Goal: Information Seeking & Learning: Learn about a topic

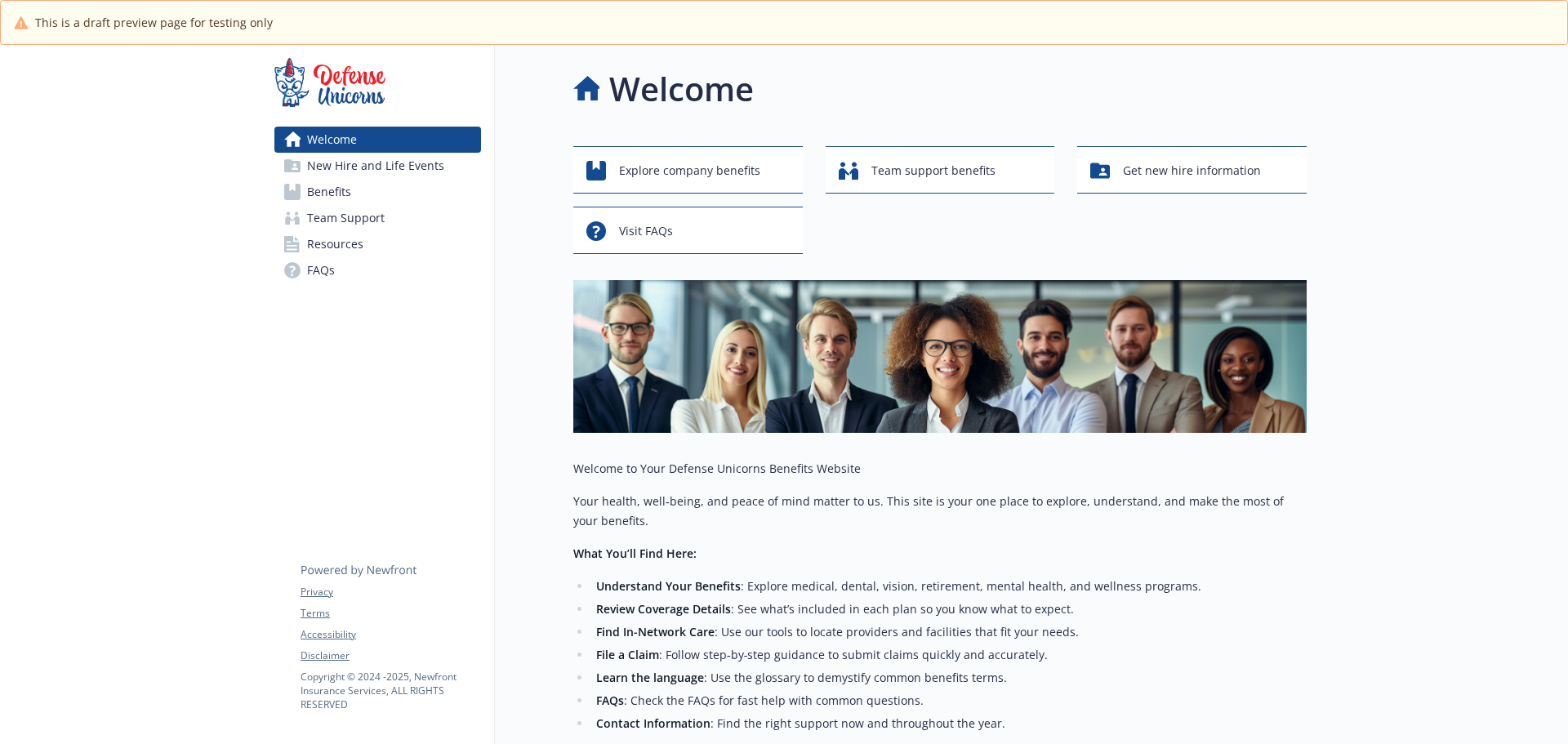
click at [406, 190] on link "Benefits" at bounding box center [377, 191] width 206 height 26
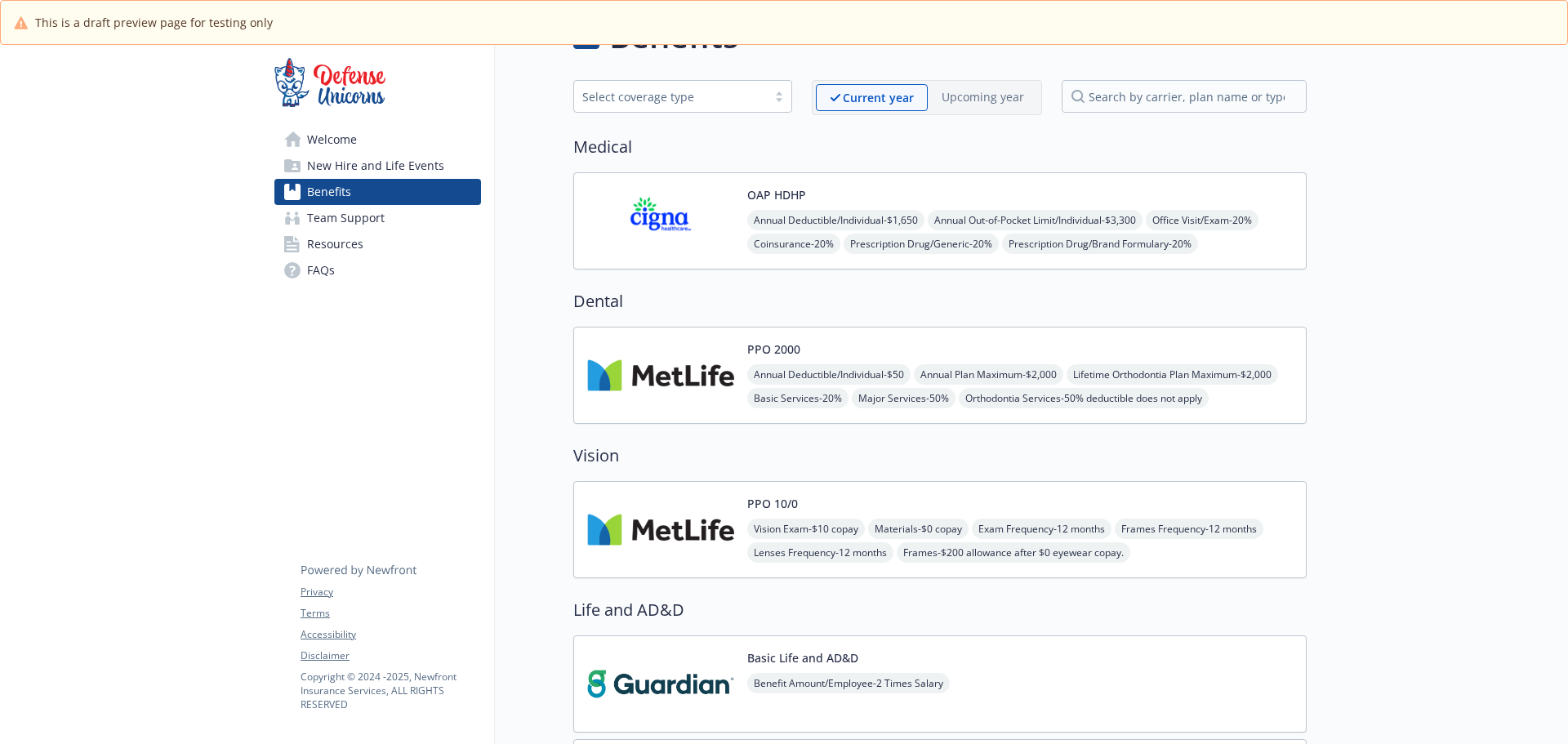
scroll to position [82, 0]
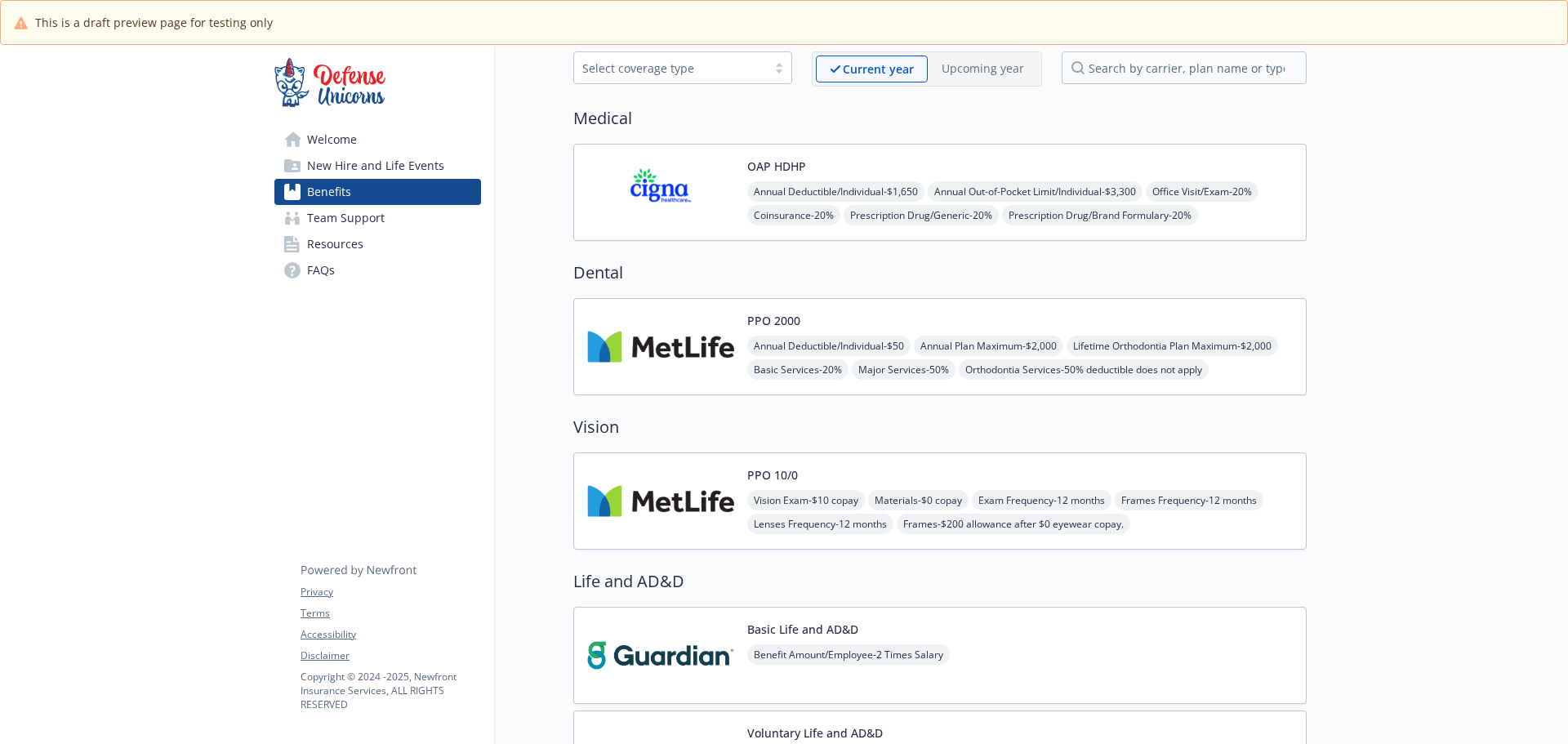
click at [891, 476] on div "PPO 10/0 Vision Exam - $10 copay Materials - $0 copay Exam Frequency - 12 month…" at bounding box center [1020, 501] width 546 height 70
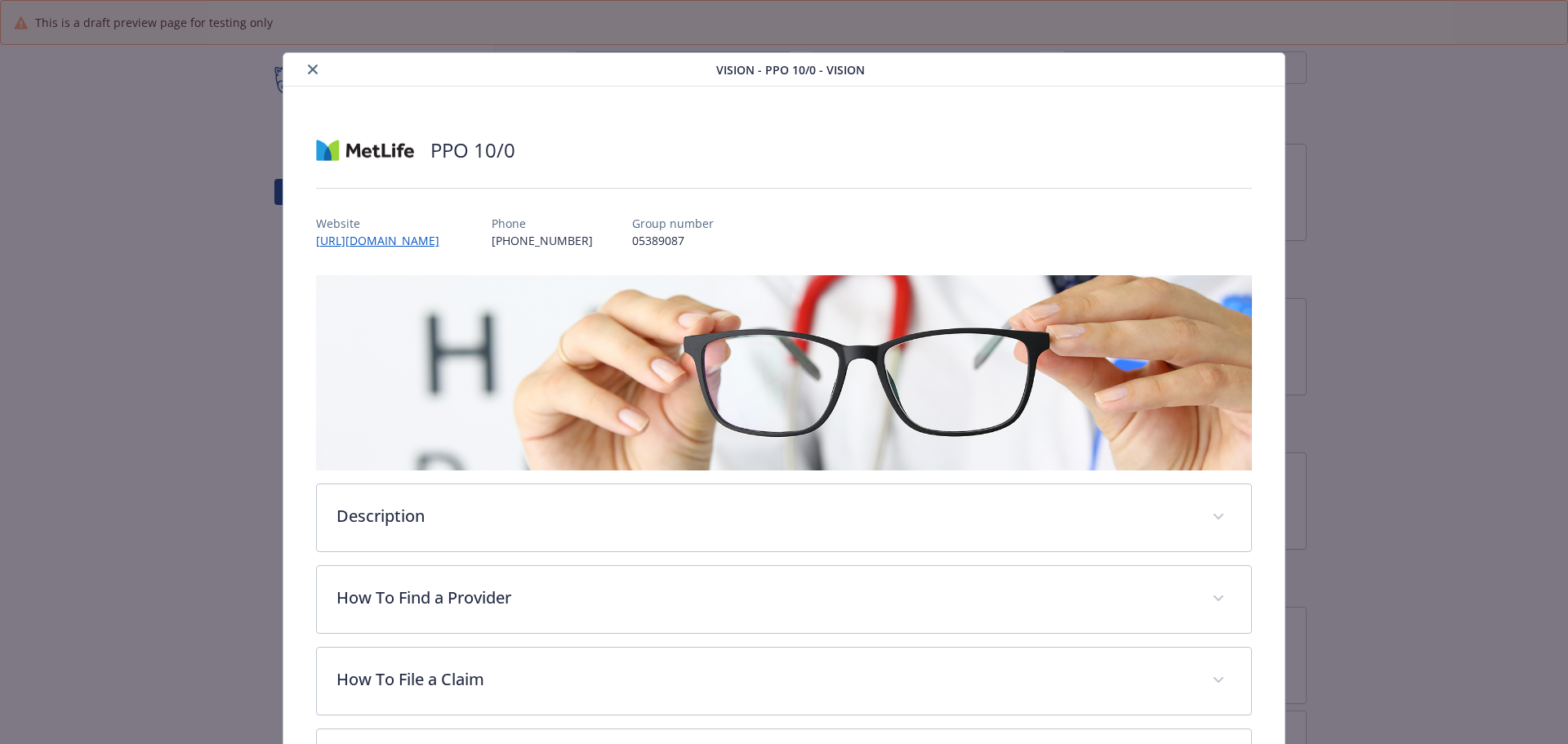
scroll to position [49, 0]
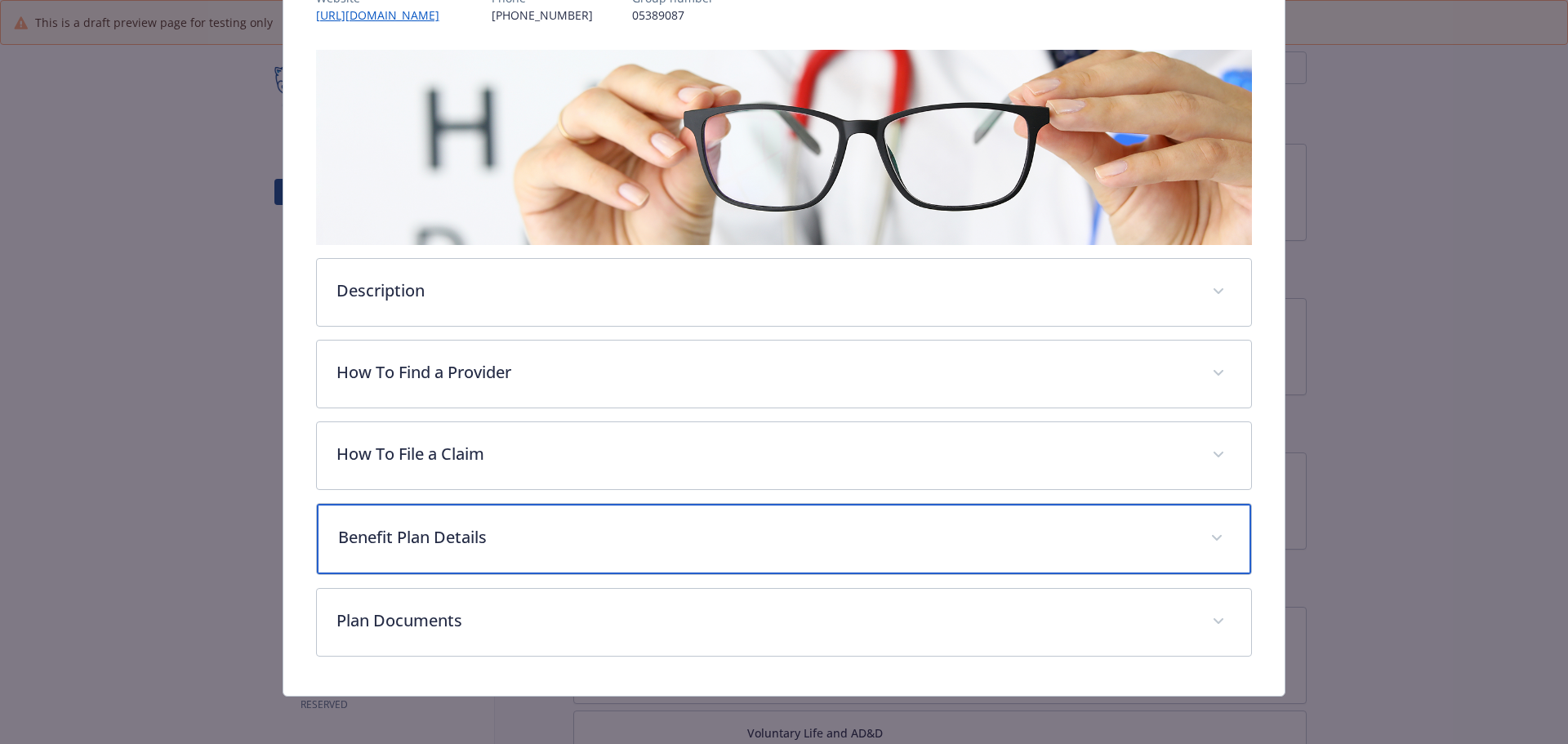
click at [859, 528] on p "Benefit Plan Details" at bounding box center [764, 537] width 853 height 24
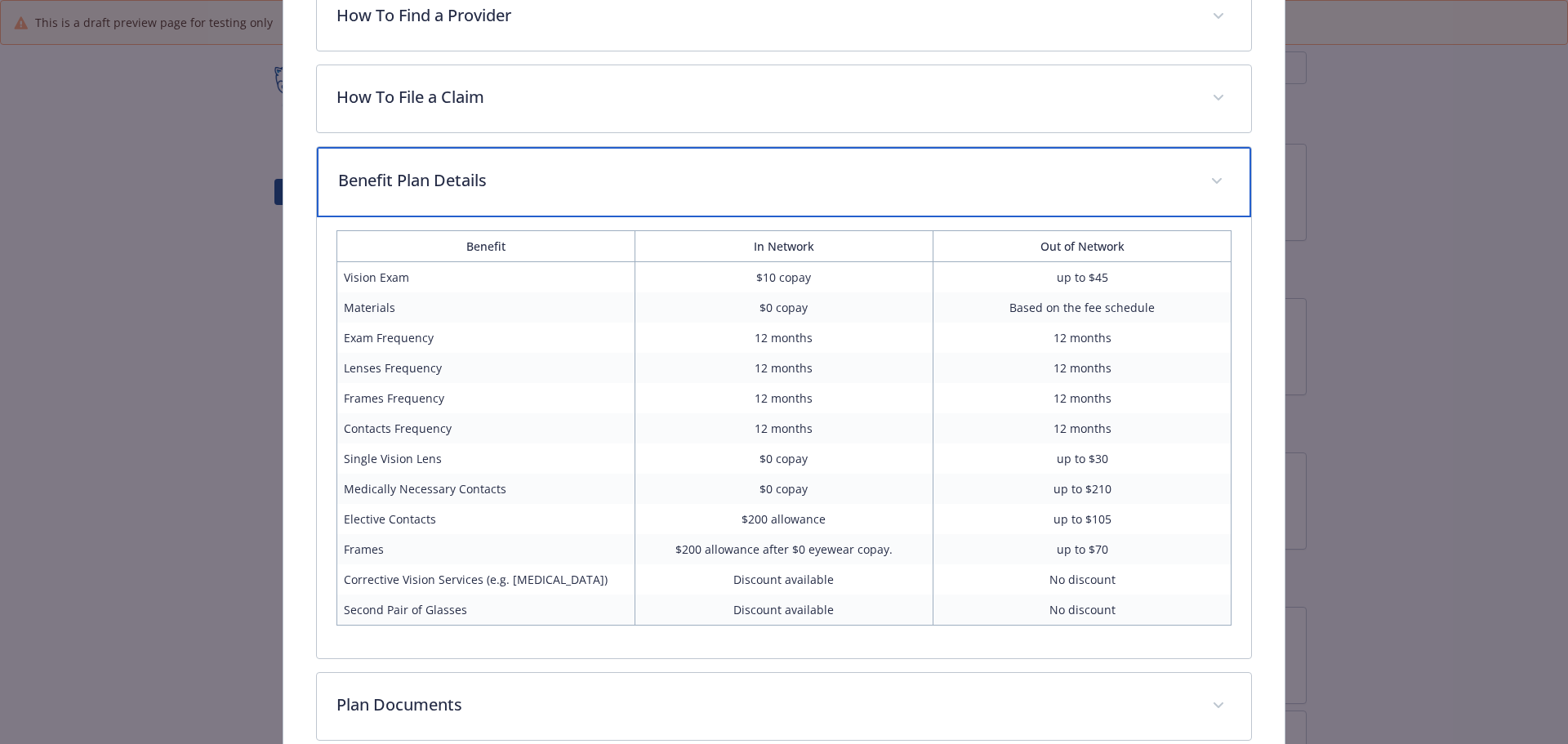
scroll to position [633, 0]
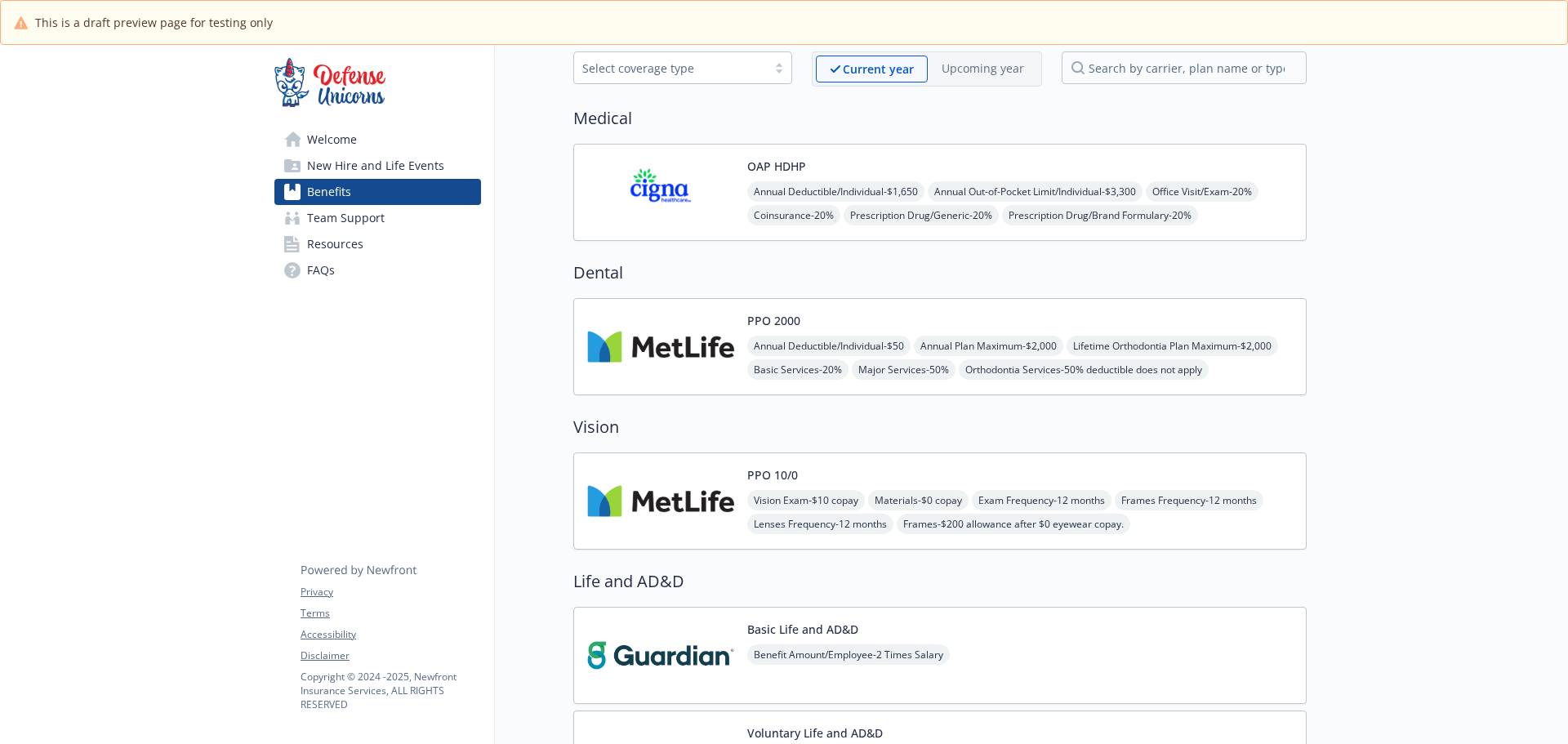
click at [853, 339] on span "Annual Deductible/Individual - $50" at bounding box center [829, 345] width 164 height 20
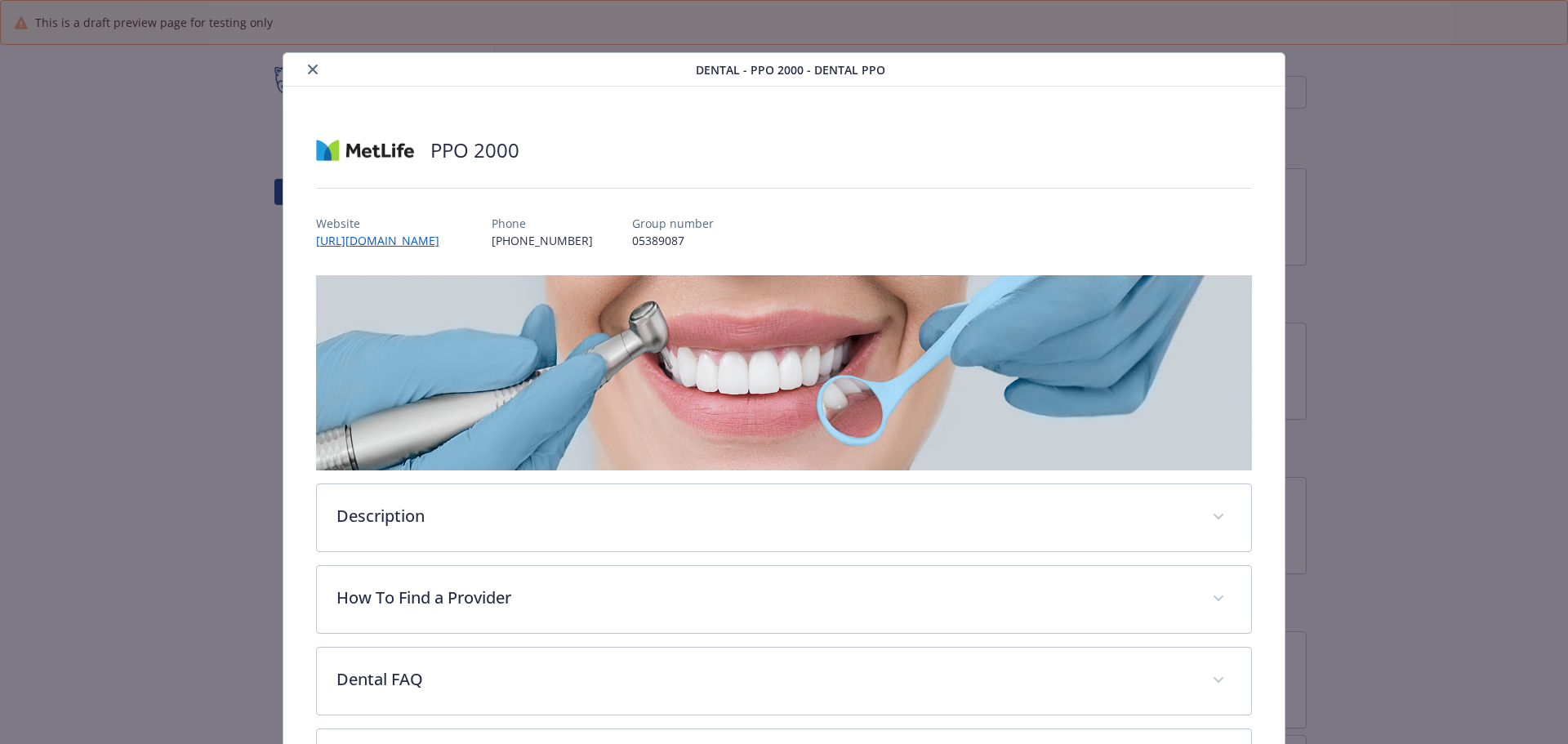
scroll to position [82, 0]
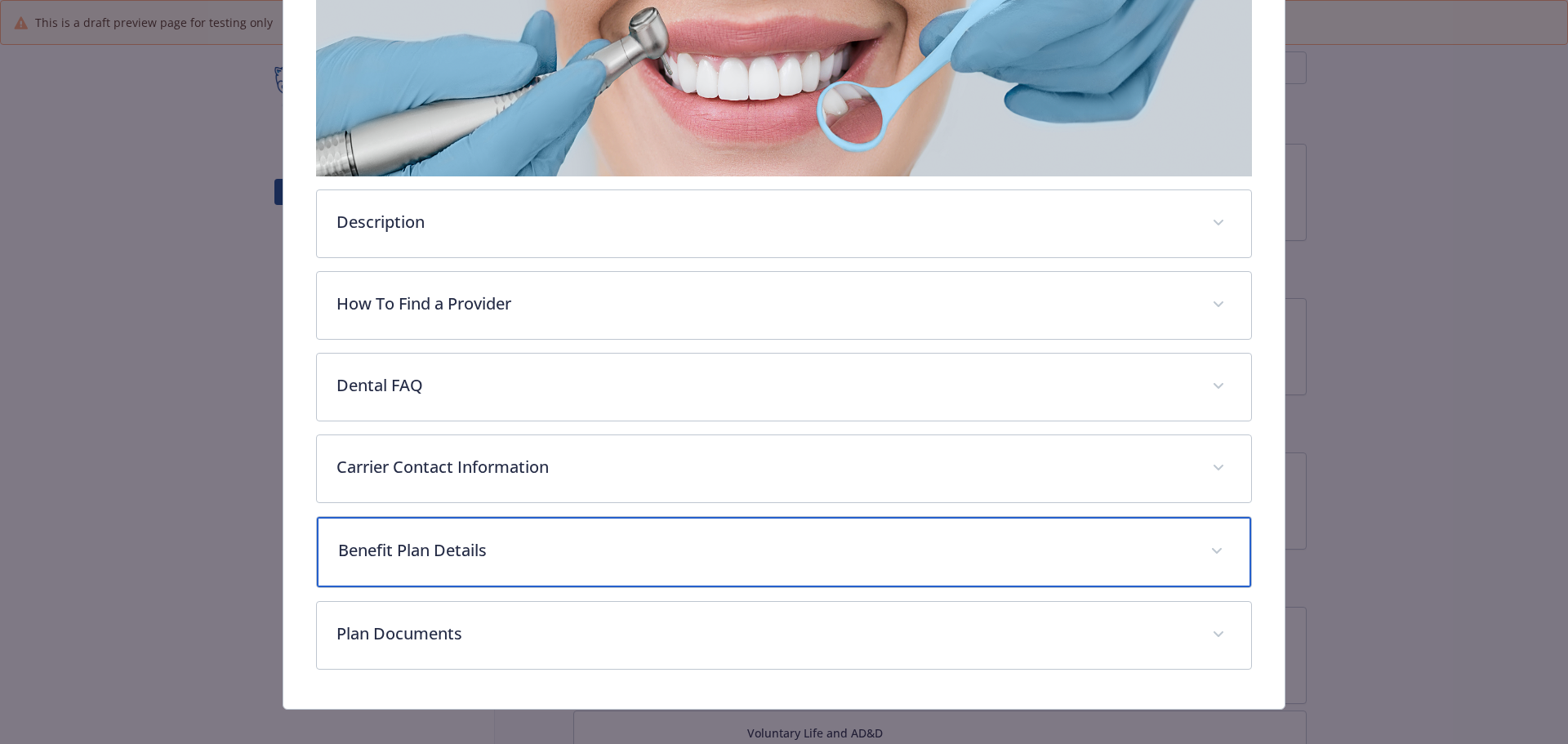
click at [641, 538] on p "Benefit Plan Details" at bounding box center [764, 550] width 853 height 24
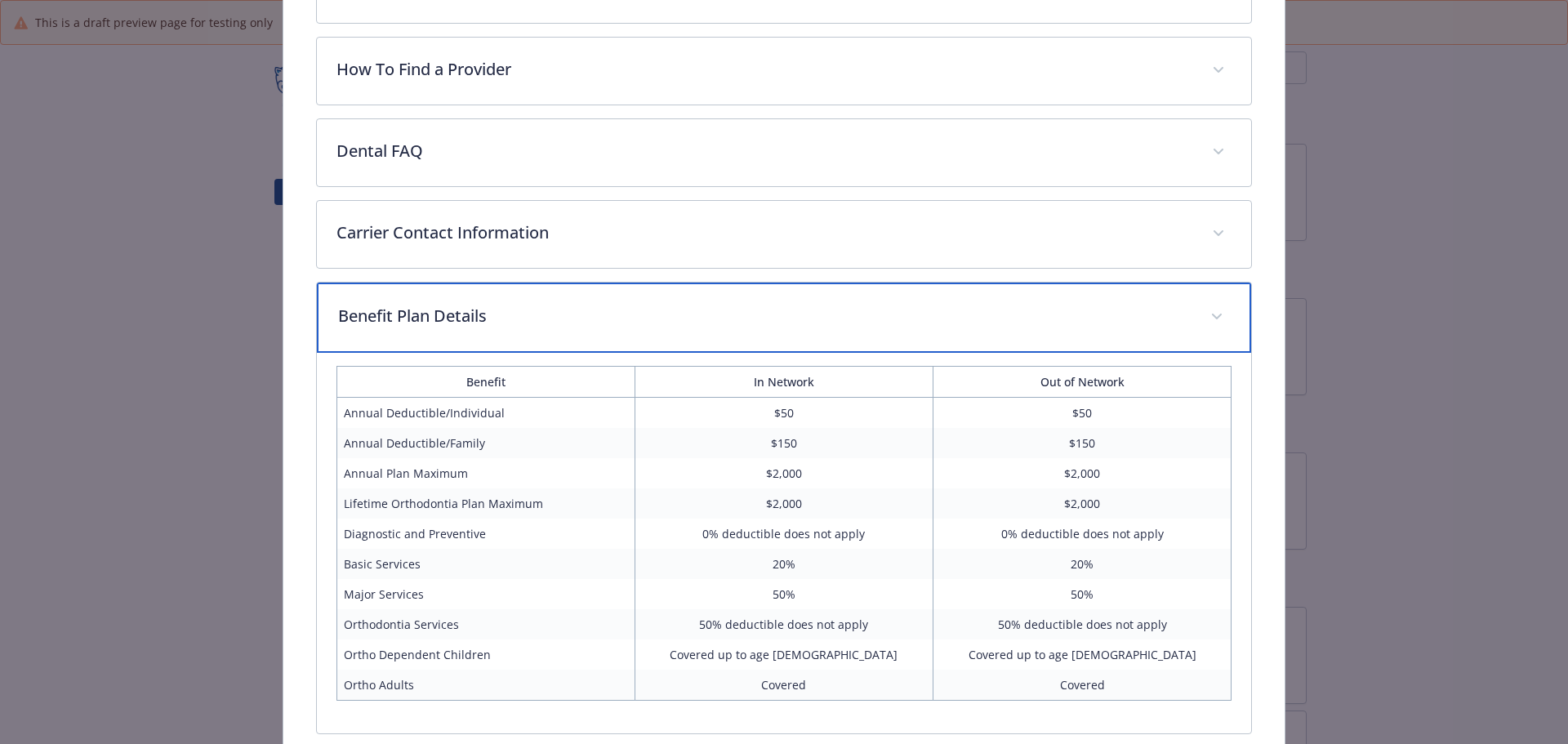
scroll to position [691, 0]
